Goal: Task Accomplishment & Management: Manage account settings

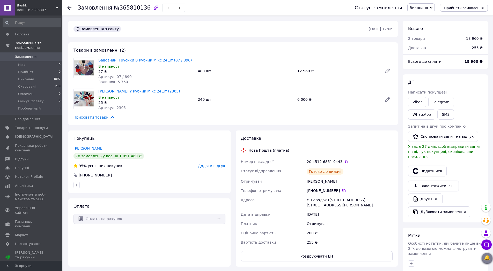
click at [69, 8] on use at bounding box center [69, 8] width 4 height 4
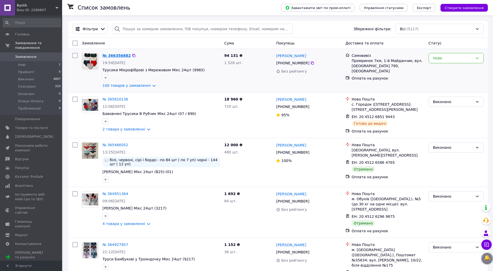
click at [115, 54] on link "№ 366356882" at bounding box center [116, 56] width 28 height 4
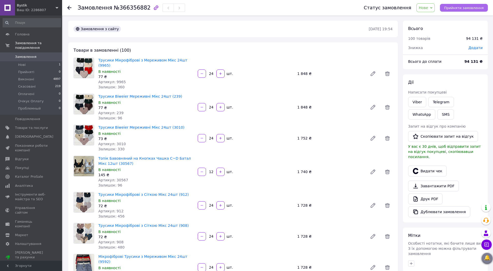
click at [466, 8] on span "Прийняти замовлення" at bounding box center [464, 8] width 40 height 4
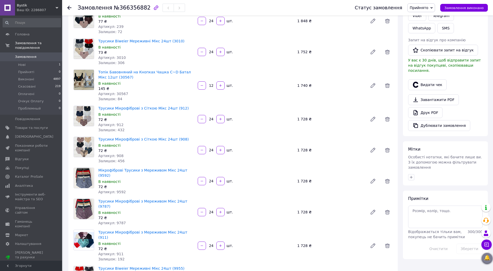
scroll to position [78, 0]
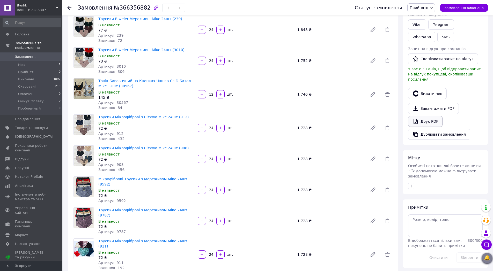
click at [425, 116] on link "Друк PDF" at bounding box center [425, 121] width 34 height 11
